Goal: Information Seeking & Learning: Learn about a topic

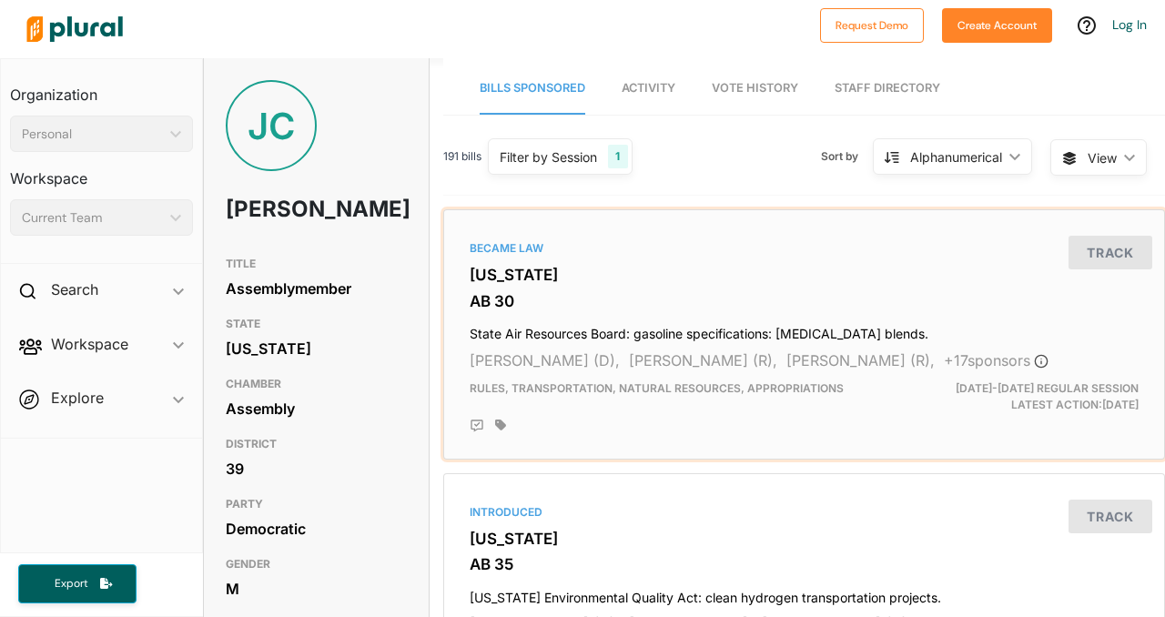
drag, startPoint x: 721, startPoint y: 309, endPoint x: 440, endPoint y: 217, distance: 295.0
click at [672, 296] on h3 "AB 30" at bounding box center [804, 301] width 669 height 18
